Goal: Task Accomplishment & Management: Use online tool/utility

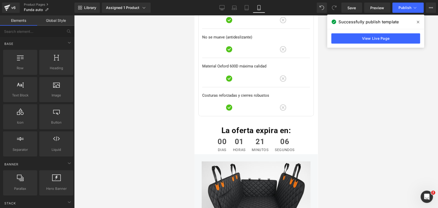
scroll to position [2888, 0]
click at [418, 20] on icon at bounding box center [418, 22] width 3 height 4
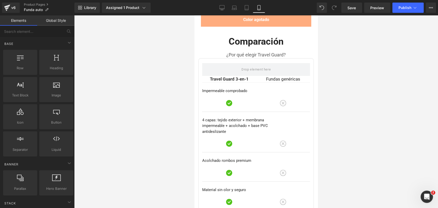
scroll to position [2631, 0]
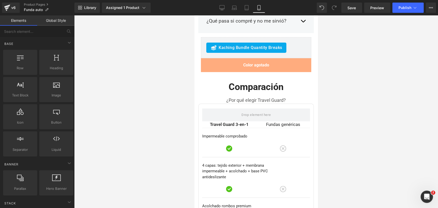
click at [411, 14] on div "Library Assigned 1 Product Product Preview Travel Guard 3-en-1 — Protector Prem…" at bounding box center [256, 7] width 364 height 15
click at [404, 10] on button "Publish" at bounding box center [407, 8] width 31 height 10
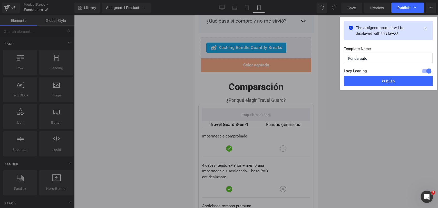
click at [389, 80] on button "Publish" at bounding box center [388, 81] width 89 height 10
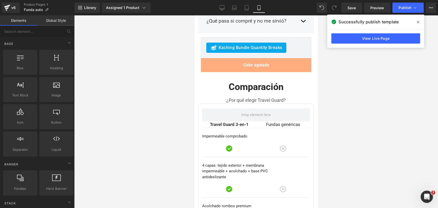
drag, startPoint x: 418, startPoint y: 18, endPoint x: 397, endPoint y: 28, distance: 23.7
click at [418, 18] on span at bounding box center [418, 22] width 8 height 8
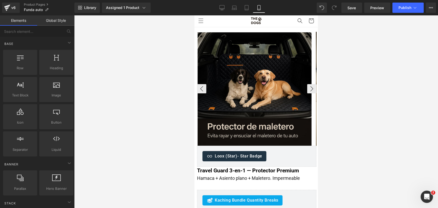
scroll to position [0, 0]
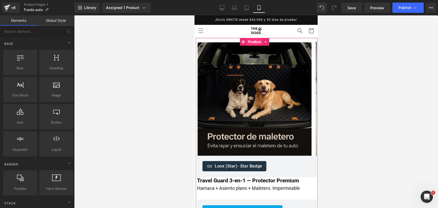
click at [252, 42] on span "Product" at bounding box center [255, 42] width 16 height 8
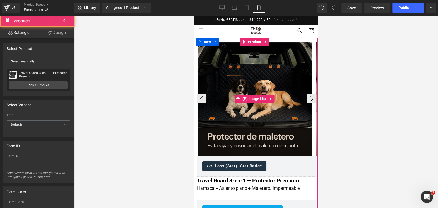
scroll to position [28, 0]
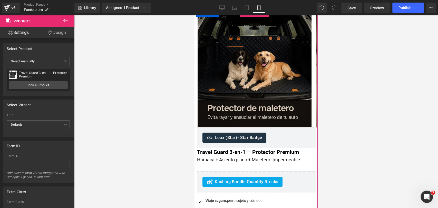
click at [256, 159] on span "Heading" at bounding box center [252, 160] width 14 height 6
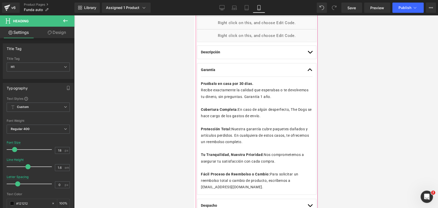
scroll to position [285, 0]
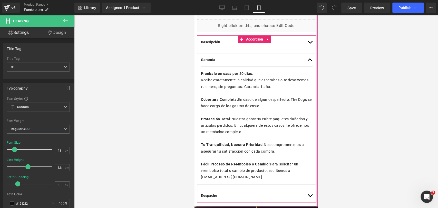
click at [307, 60] on button "button" at bounding box center [309, 59] width 5 height 13
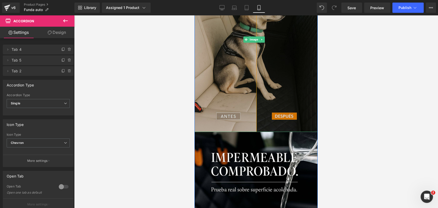
scroll to position [427, 0]
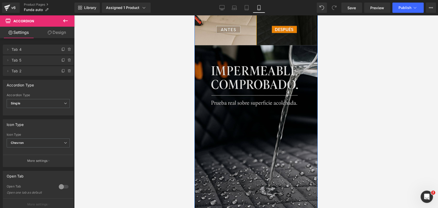
click at [287, 66] on img at bounding box center [255, 137] width 123 height 185
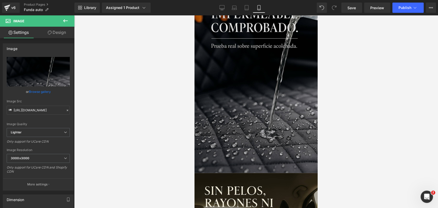
click at [305, 64] on img at bounding box center [255, 80] width 123 height 185
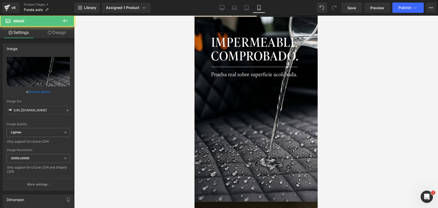
click at [339, 62] on div at bounding box center [256, 111] width 364 height 193
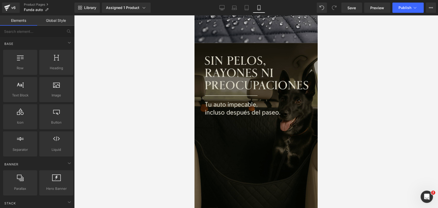
click at [271, 90] on img at bounding box center [255, 135] width 123 height 185
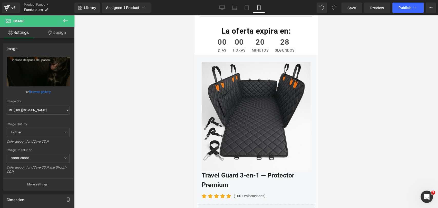
scroll to position [2760, 0]
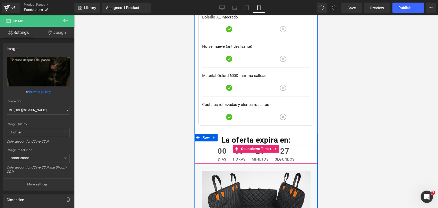
click at [255, 148] on span "20" at bounding box center [260, 153] width 17 height 10
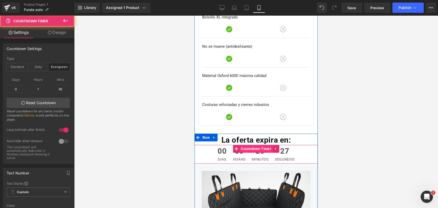
click at [254, 145] on span "Countdown Timer" at bounding box center [256, 149] width 33 height 8
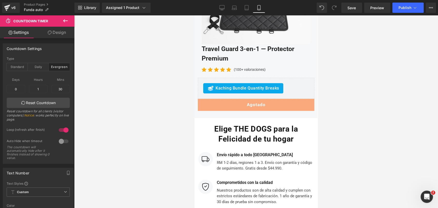
scroll to position [2960, 0]
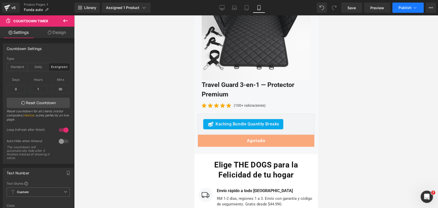
click at [399, 9] on span "Publish" at bounding box center [404, 8] width 13 height 4
